Goal: Transaction & Acquisition: Subscribe to service/newsletter

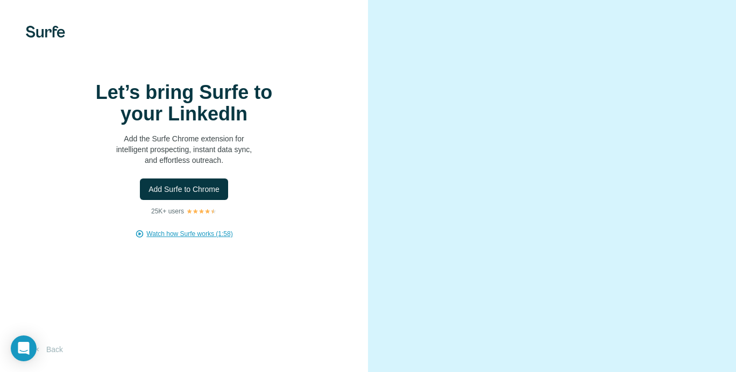
click at [212, 239] on span "Watch how Surfe works (1:58)" at bounding box center [189, 234] width 86 height 10
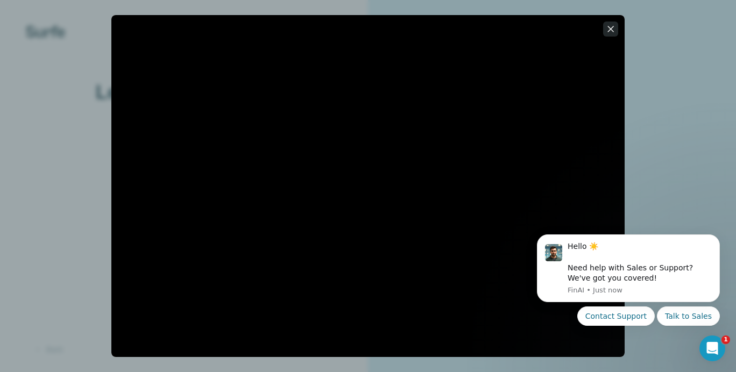
click at [610, 32] on icon "button" at bounding box center [610, 29] width 11 height 11
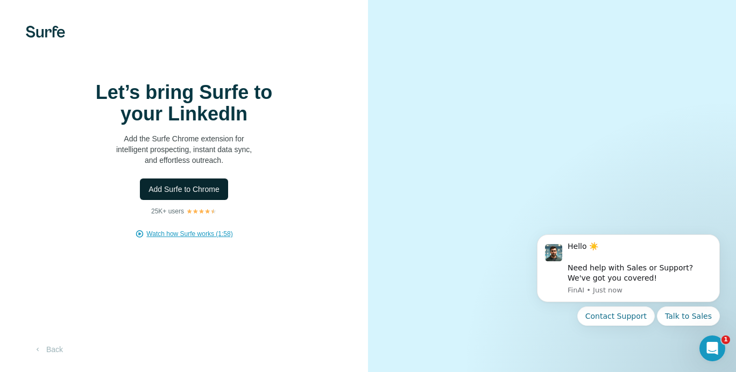
click at [161, 195] on span "Add Surfe to Chrome" at bounding box center [183, 189] width 71 height 11
